Goal: Contribute content: Add original content to the website for others to see

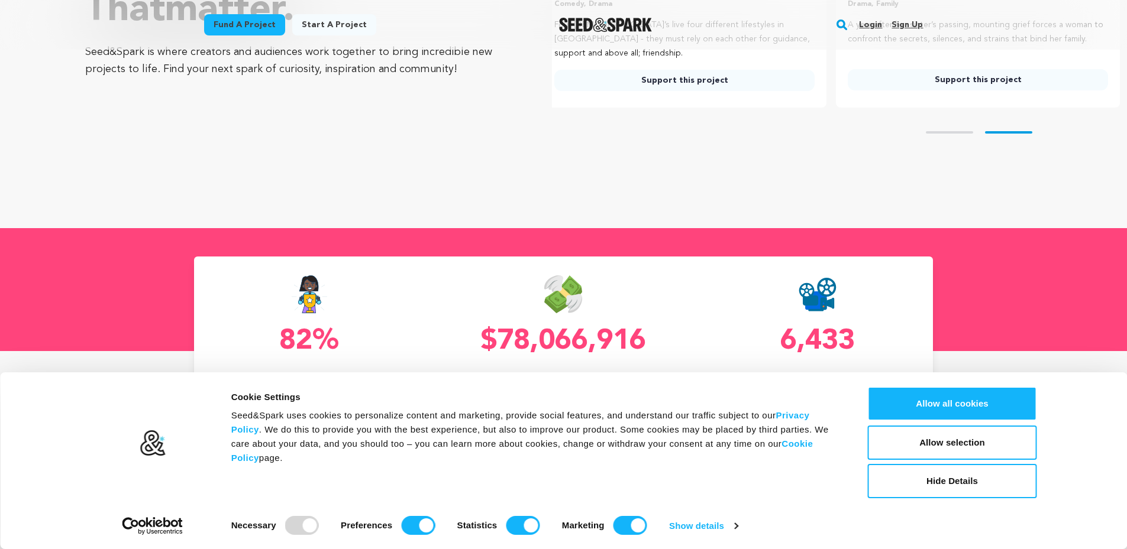
scroll to position [710, 0]
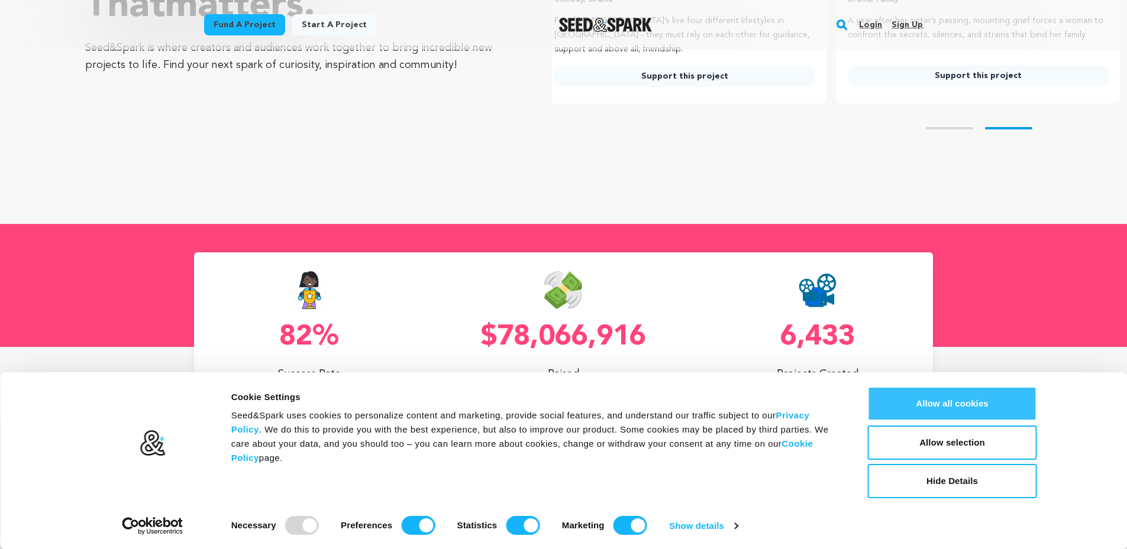
click at [965, 407] on button "Allow all cookies" at bounding box center [952, 404] width 169 height 34
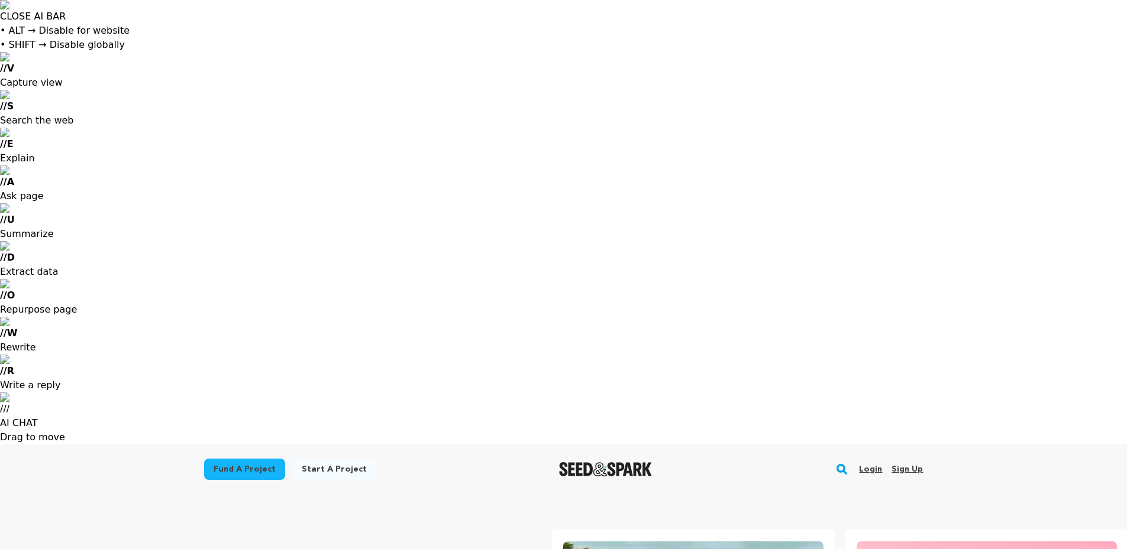
scroll to position [0, 0]
click at [907, 460] on link "Sign up" at bounding box center [906, 469] width 31 height 19
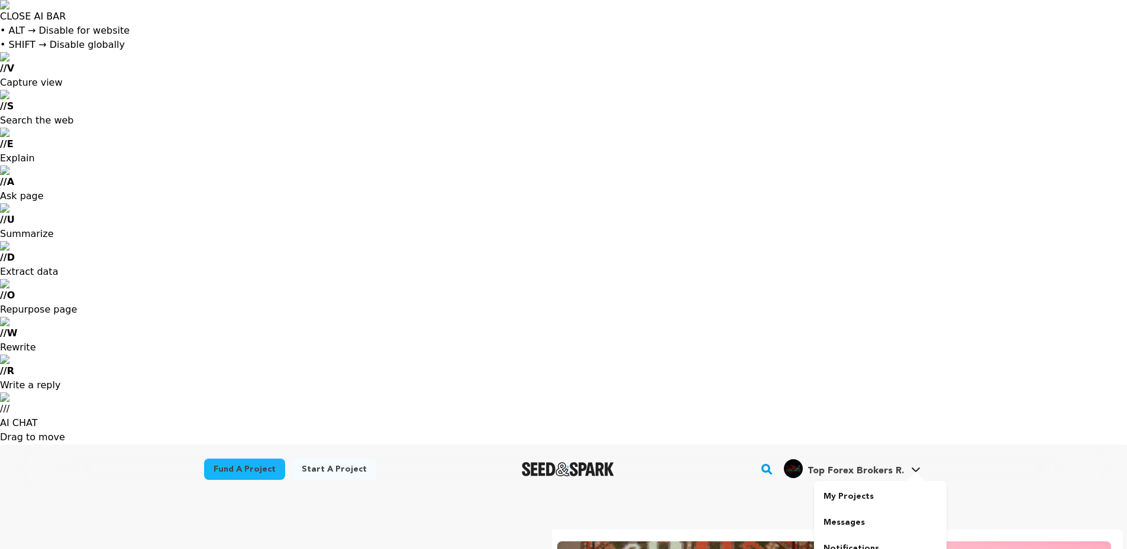
scroll to position [0, 303]
click at [830, 464] on h4 "Top Forex Brokers R." at bounding box center [855, 471] width 96 height 14
click at [886, 467] on span "Top Forex Brokers R." at bounding box center [855, 471] width 96 height 9
click at [861, 484] on link "My Projects" at bounding box center [880, 497] width 132 height 26
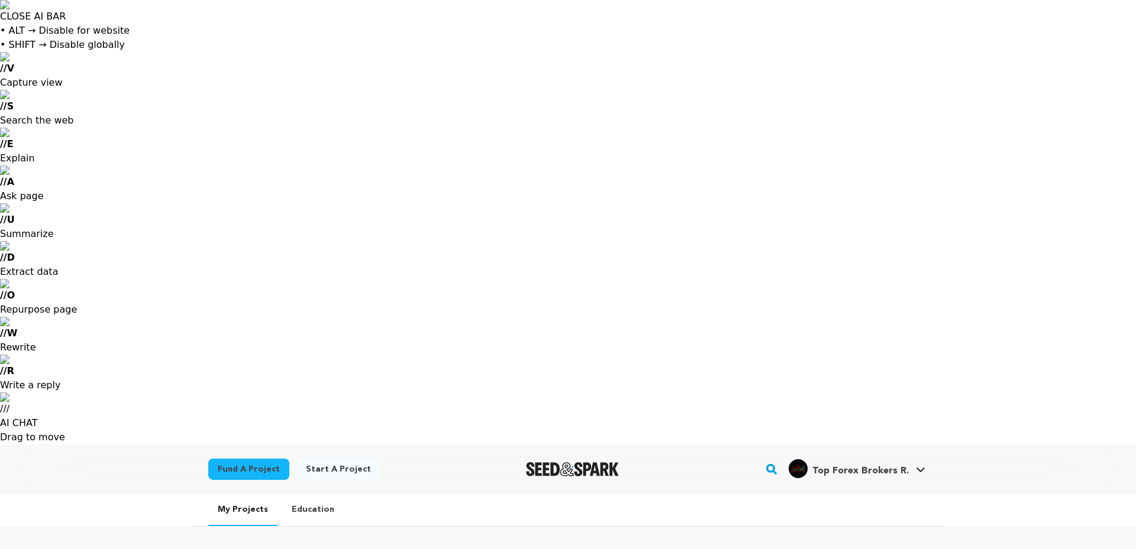
click at [336, 459] on link "Start a project" at bounding box center [338, 469] width 84 height 21
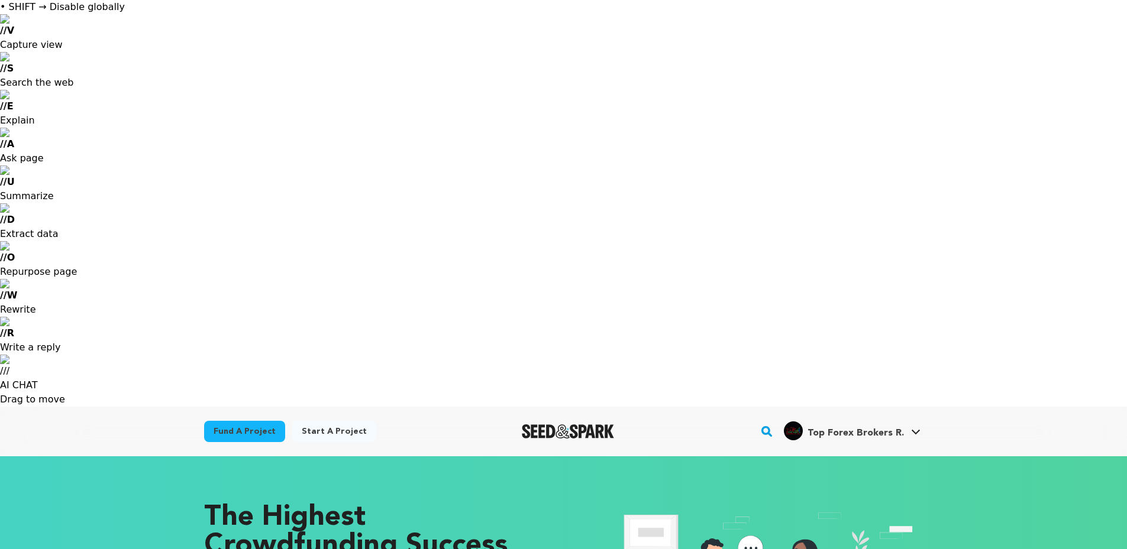
scroll to position [59, 0]
